Goal: Task Accomplishment & Management: Complete application form

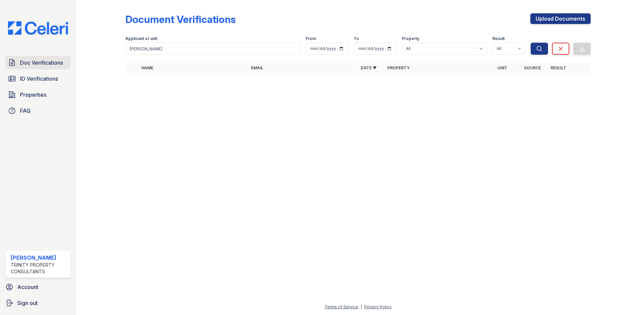
click at [65, 62] on link "Doc Verifications" at bounding box center [37, 62] width 65 height 13
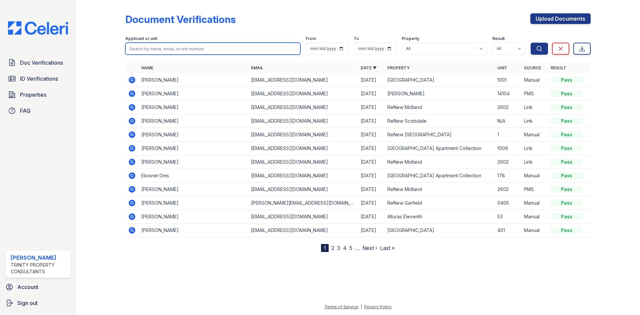
click at [186, 51] on input "search" at bounding box center [212, 49] width 175 height 12
click at [198, 38] on div "Applicant or unit" at bounding box center [212, 39] width 175 height 7
click at [229, 46] on input "search" at bounding box center [212, 49] width 175 height 12
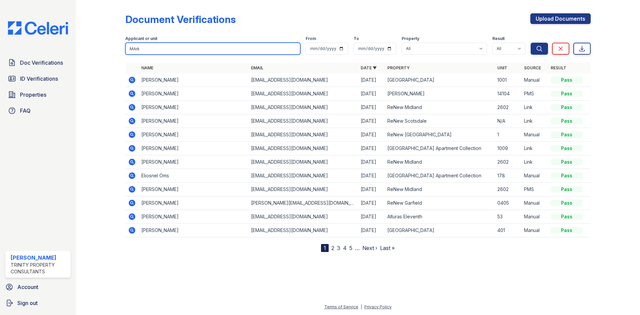
type input "MArk"
click at [531, 43] on button "Search" at bounding box center [539, 49] width 17 height 12
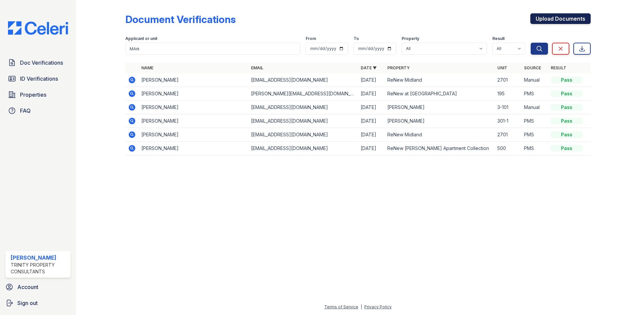
click at [535, 17] on link "Upload Documents" at bounding box center [561, 18] width 60 height 11
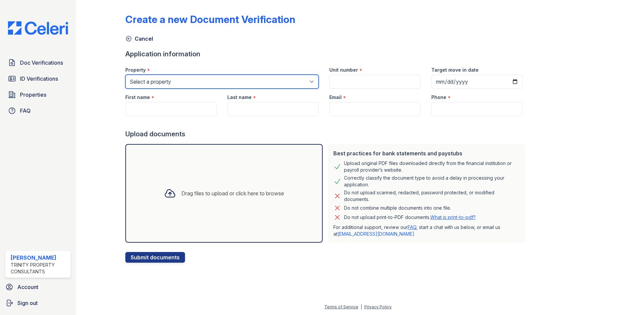
click at [219, 77] on select "Select a property [GEOGRAPHIC_DATA][PERSON_NAME] Alturas Eleventh [GEOGRAPHIC_D…" at bounding box center [221, 82] width 193 height 14
select select "75"
click at [125, 75] on select "Select a property [GEOGRAPHIC_DATA][PERSON_NAME] Alturas Eleventh [GEOGRAPHIC_D…" at bounding box center [221, 82] width 193 height 14
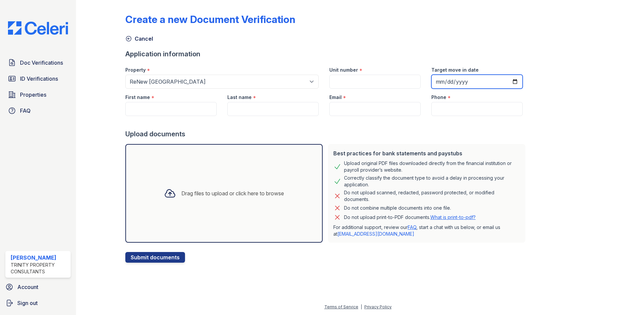
click at [505, 81] on input "Target move in date" at bounding box center [477, 82] width 91 height 14
type input "[DATE]"
click at [551, 125] on div "Create a new Document Verification Cancel Application information Property * Se…" at bounding box center [358, 133] width 466 height 260
click at [384, 82] on input "Unit number" at bounding box center [375, 82] width 91 height 14
type input "1108"
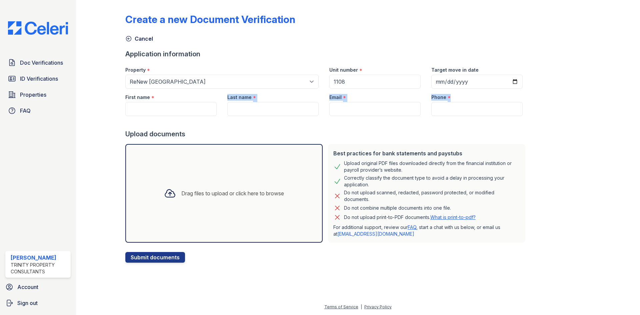
click at [152, 115] on form "Application information Property * Select a property [GEOGRAPHIC_DATA][PERSON_N…" at bounding box center [326, 155] width 403 height 213
click at [154, 115] on input "First name" at bounding box center [170, 109] width 91 height 14
type input "Mark"
type input "[PERSON_NAME]"
type input "l"
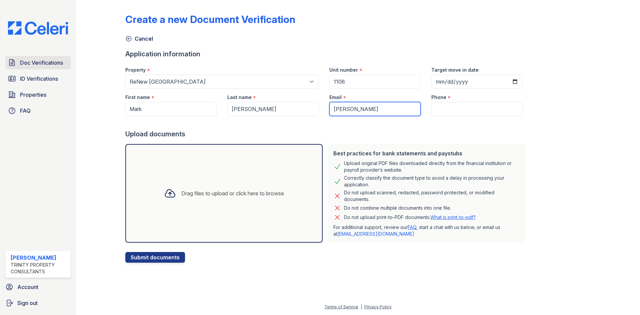
type input "[PERSON_NAME]"
click at [70, 62] on link "Doc Verifications" at bounding box center [37, 62] width 65 height 13
